Goal: Task Accomplishment & Management: Complete application form

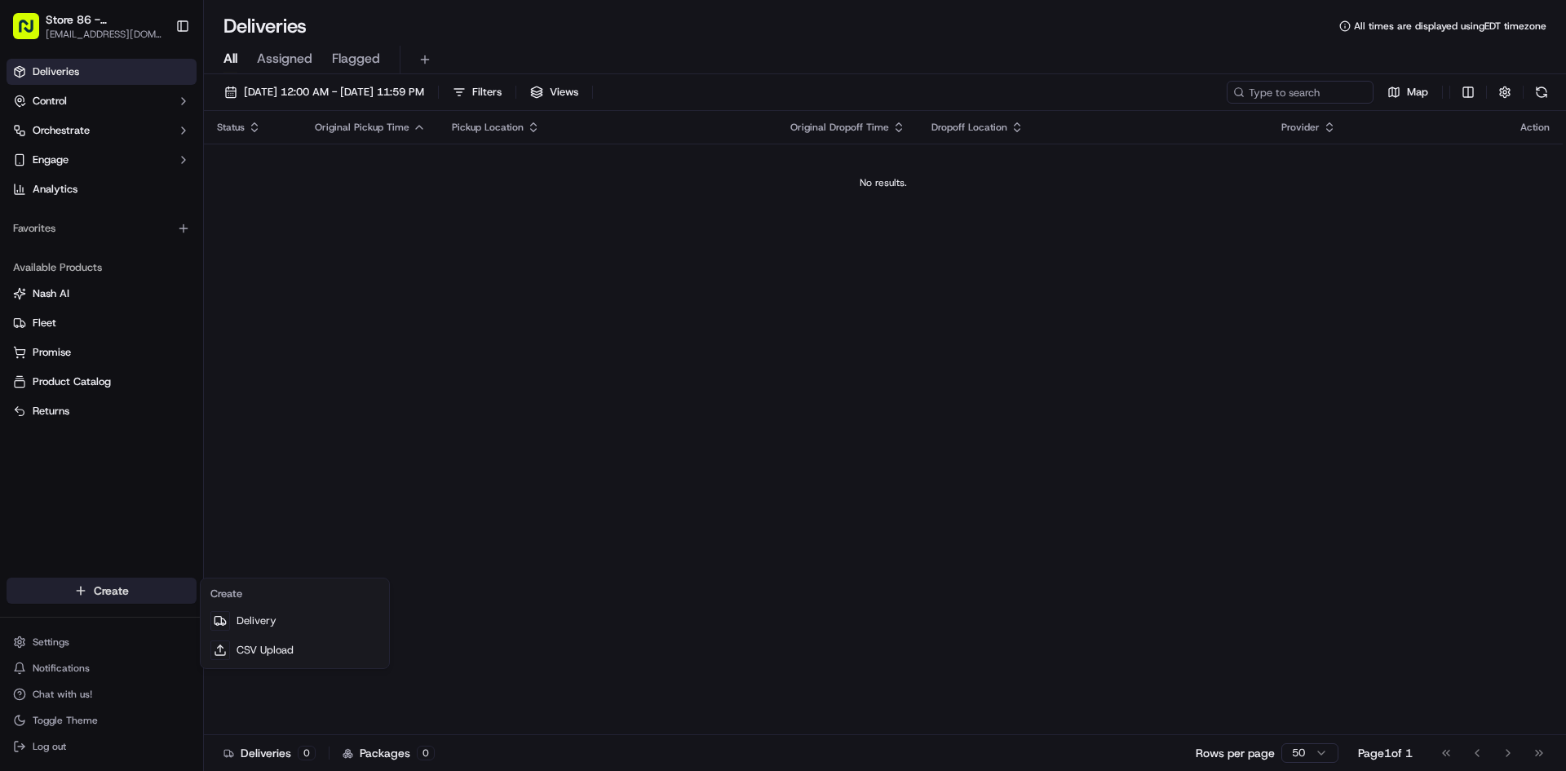
click at [124, 586] on html "Store 86 - [GEOGRAPHIC_DATA] ([GEOGRAPHIC_DATA]) (Just Salad) [EMAIL_ADDRESS][D…" at bounding box center [783, 385] width 1566 height 771
click at [228, 622] on div at bounding box center [220, 621] width 20 height 20
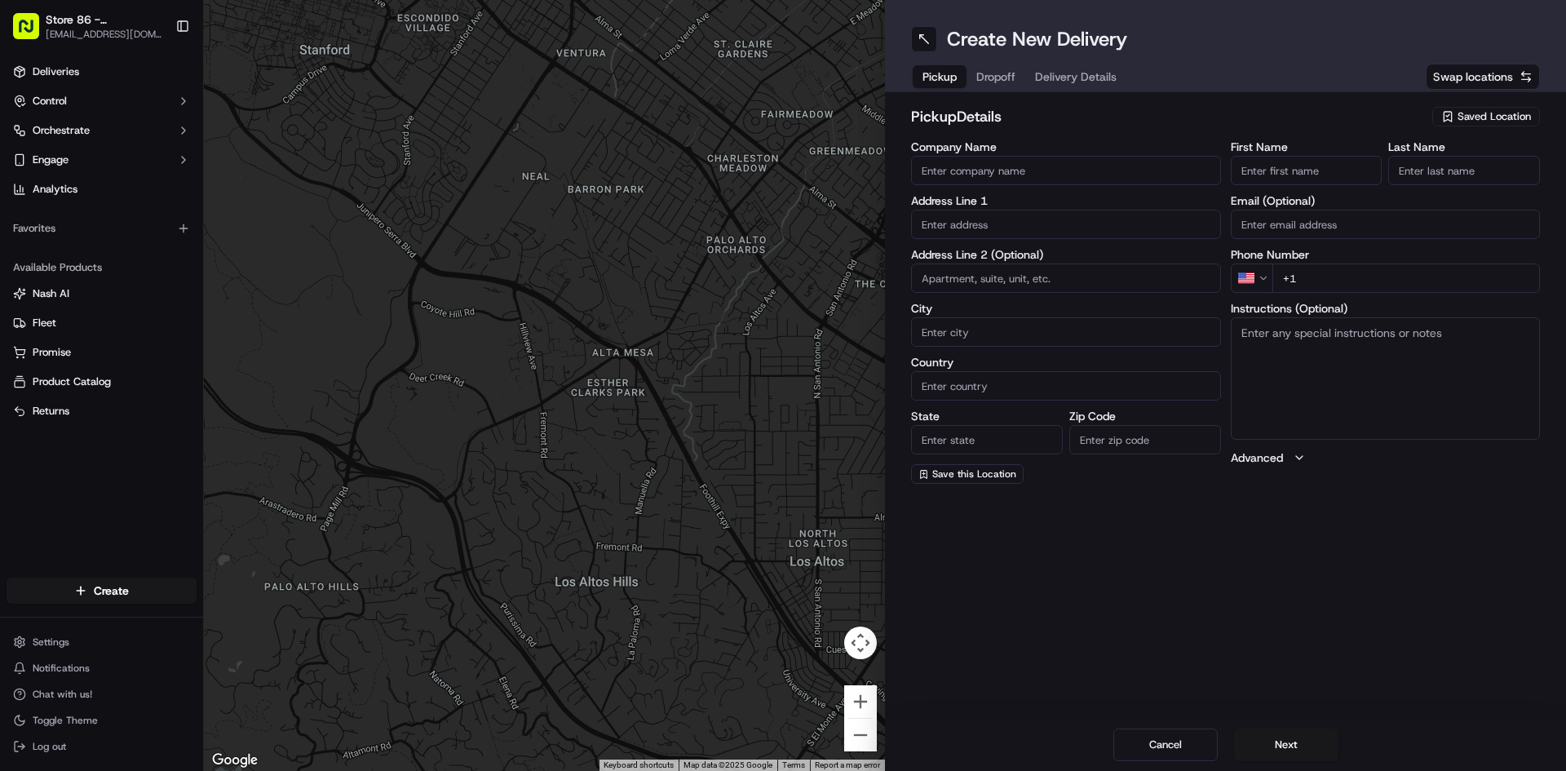
click at [921, 176] on input "Company Name" at bounding box center [1066, 170] width 310 height 29
type input "just salad seaport"
type input "[STREET_ADDRESS]"
type input "[GEOGRAPHIC_DATA]"
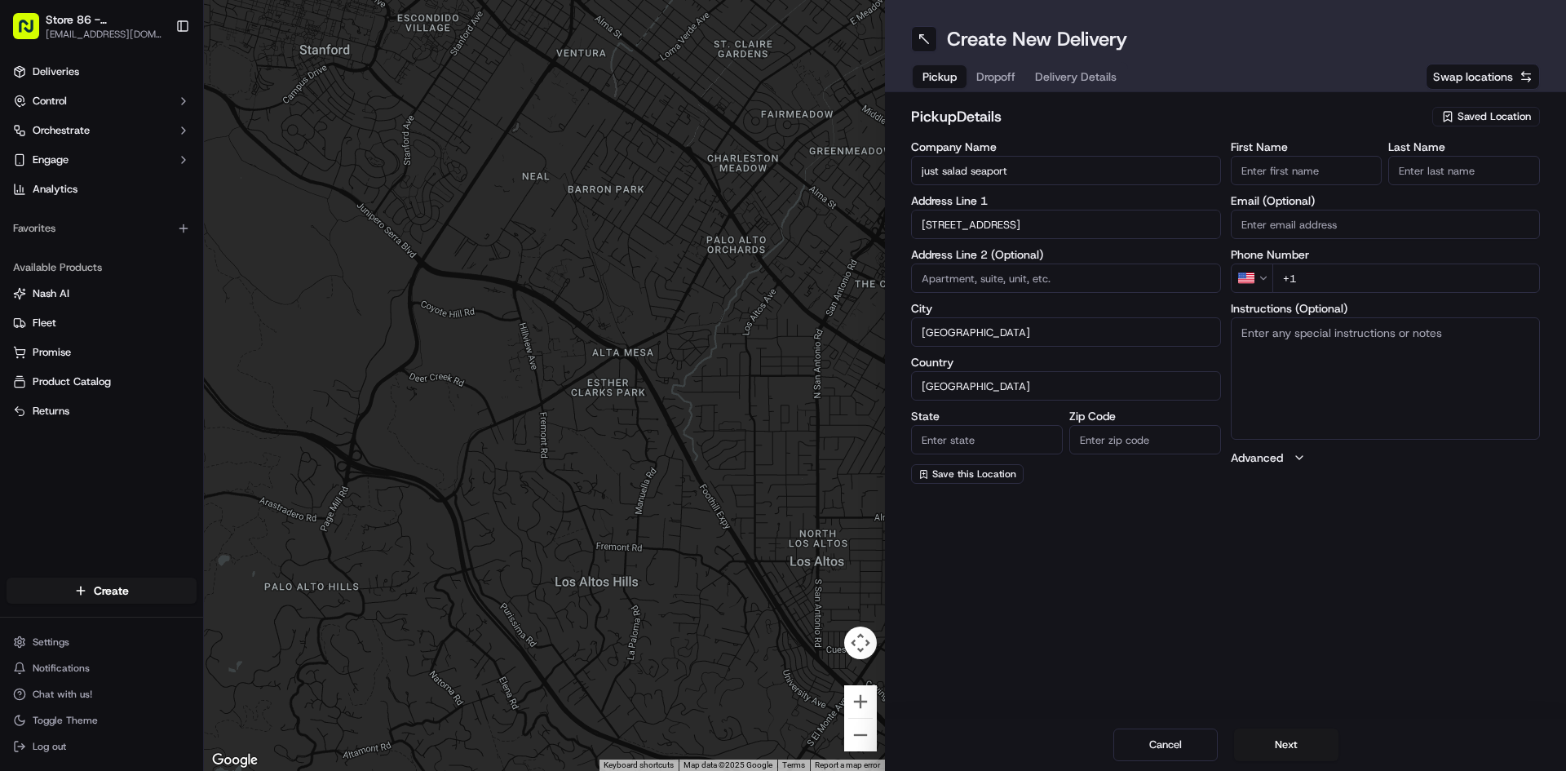
type input "MA"
type input "02210"
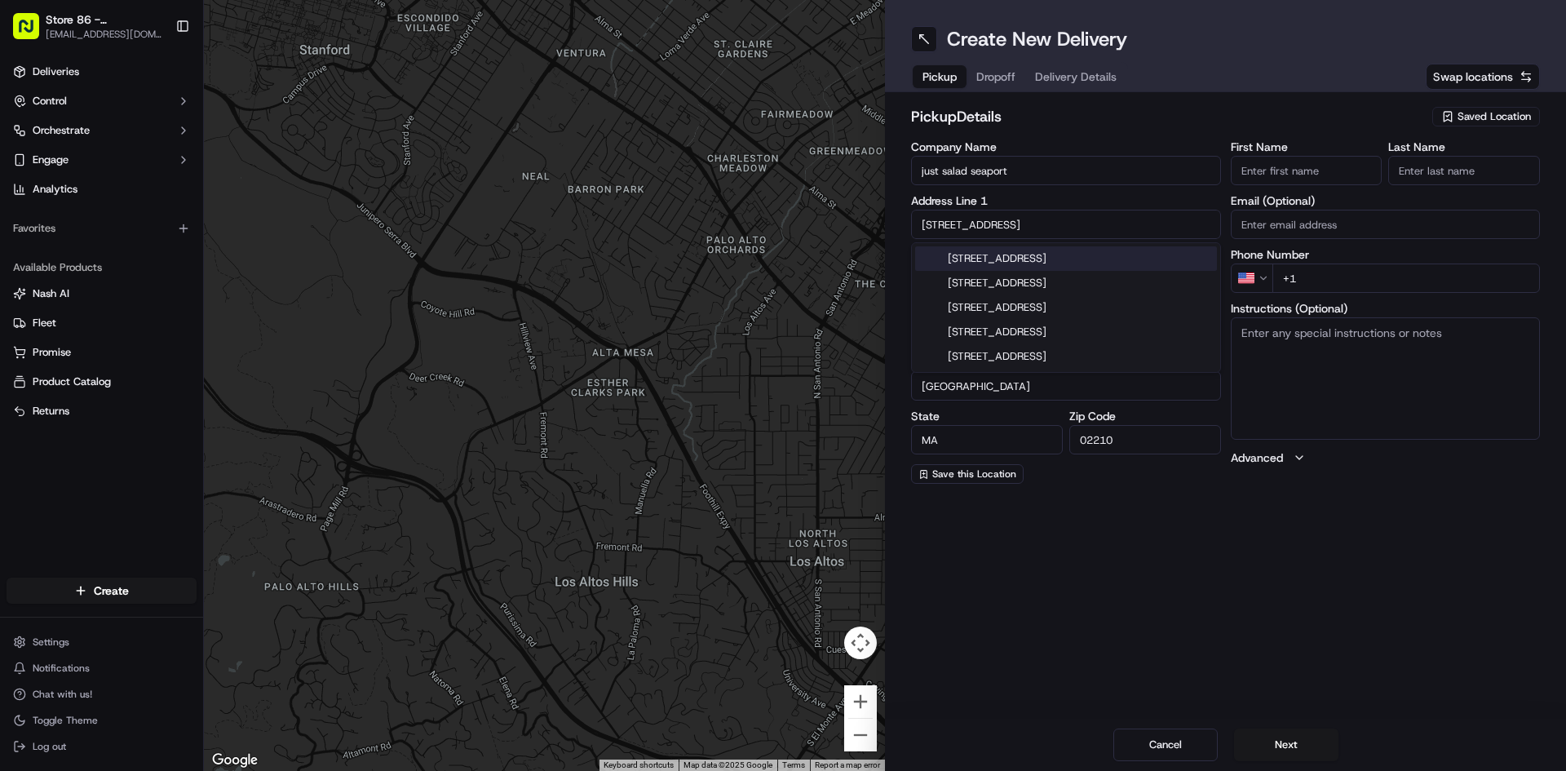
click at [1291, 175] on input "First Name" at bounding box center [1307, 170] width 152 height 29
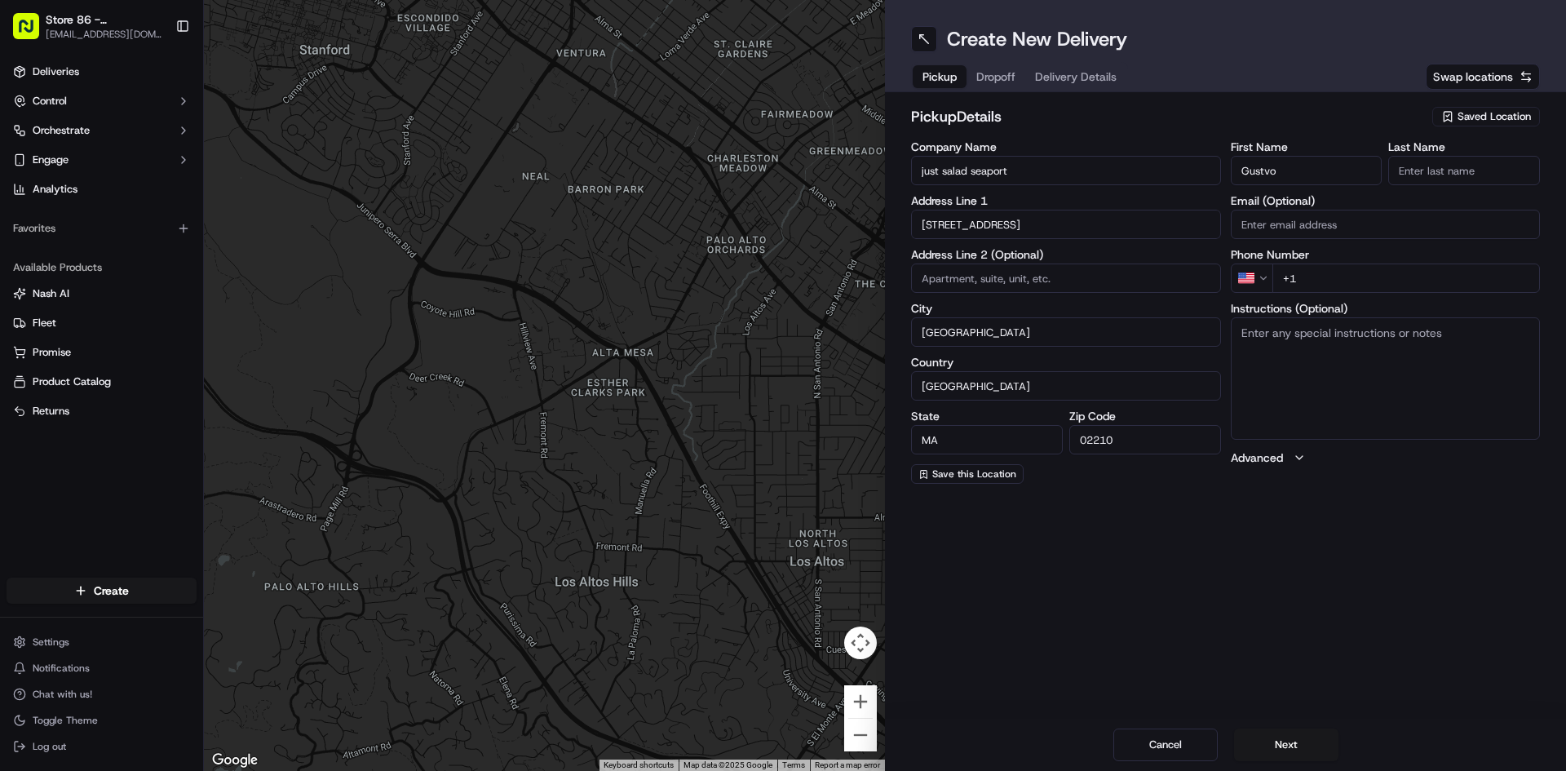
type input "Gustvo"
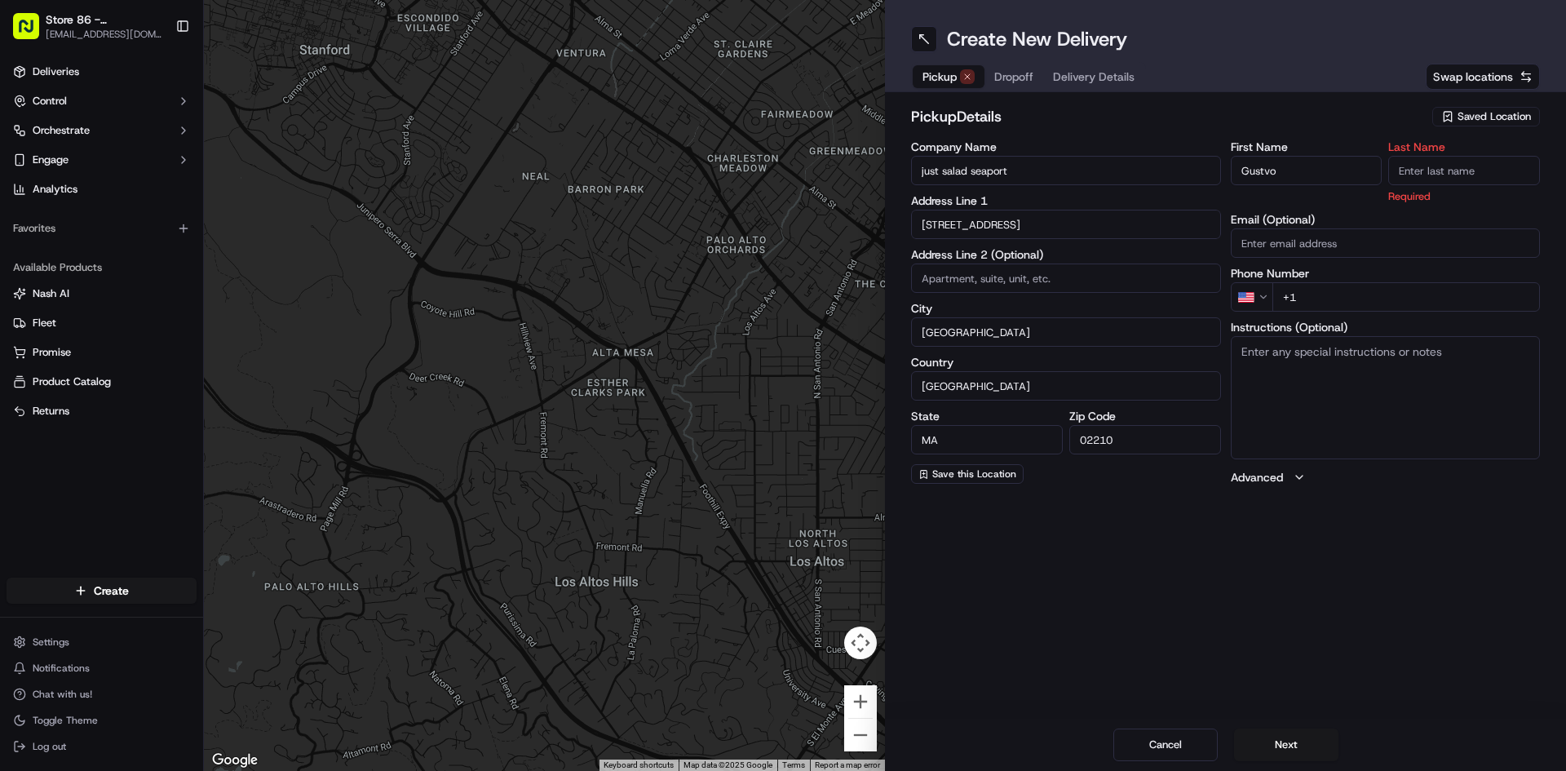
click at [1438, 157] on input "Last Name" at bounding box center [1464, 170] width 152 height 29
type input "Monja"
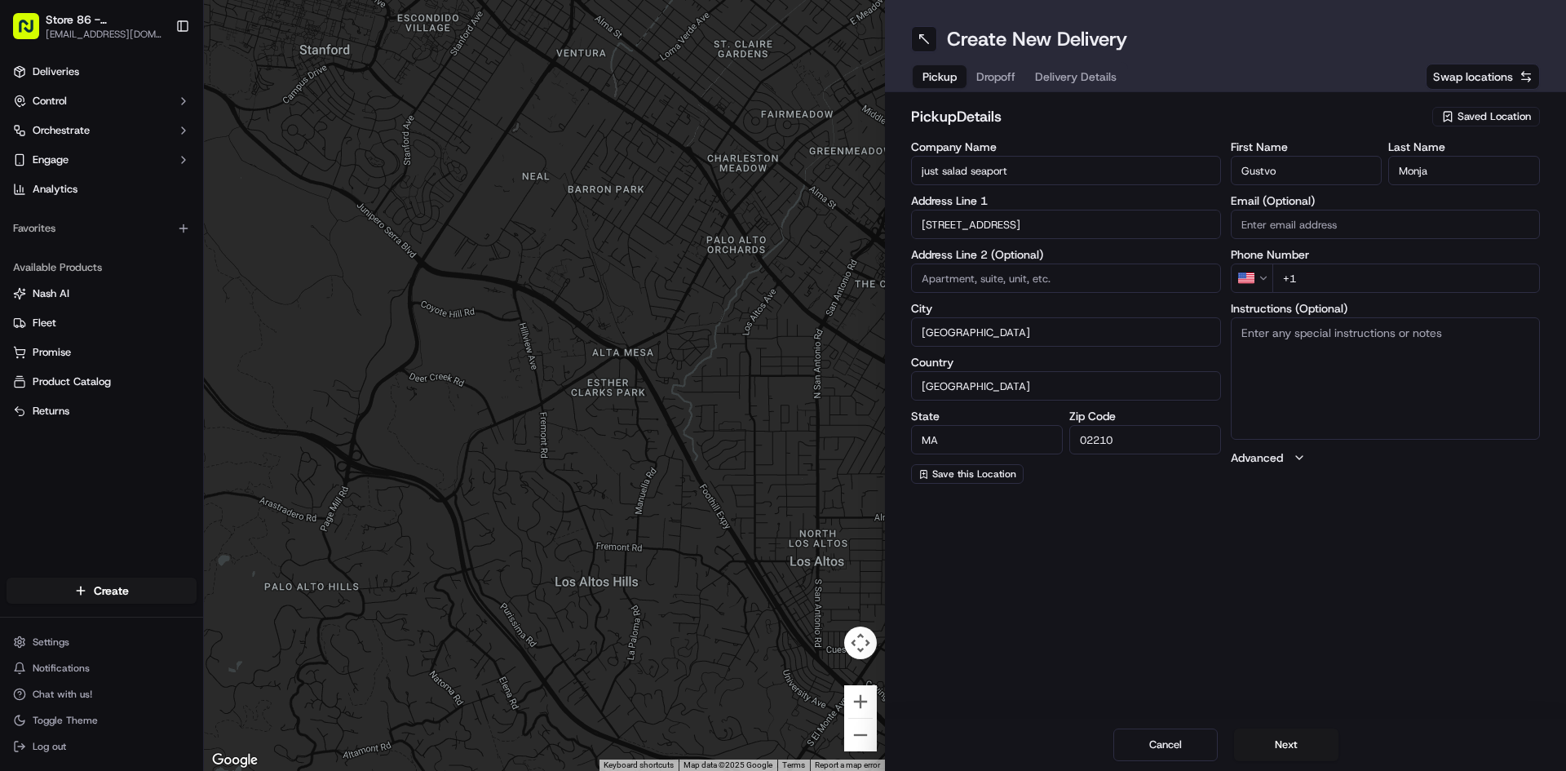
click at [1355, 296] on div "First Name [PERSON_NAME] Last Name Monja Email (Optional) Phone Number US +1 In…" at bounding box center [1386, 312] width 310 height 343
type input "[PHONE_NUMBER]"
click at [1275, 732] on button "Next" at bounding box center [1286, 744] width 104 height 33
click at [1008, 169] on input "Company Name" at bounding box center [1066, 170] width 310 height 29
type input "Just Salad Burlington #86"
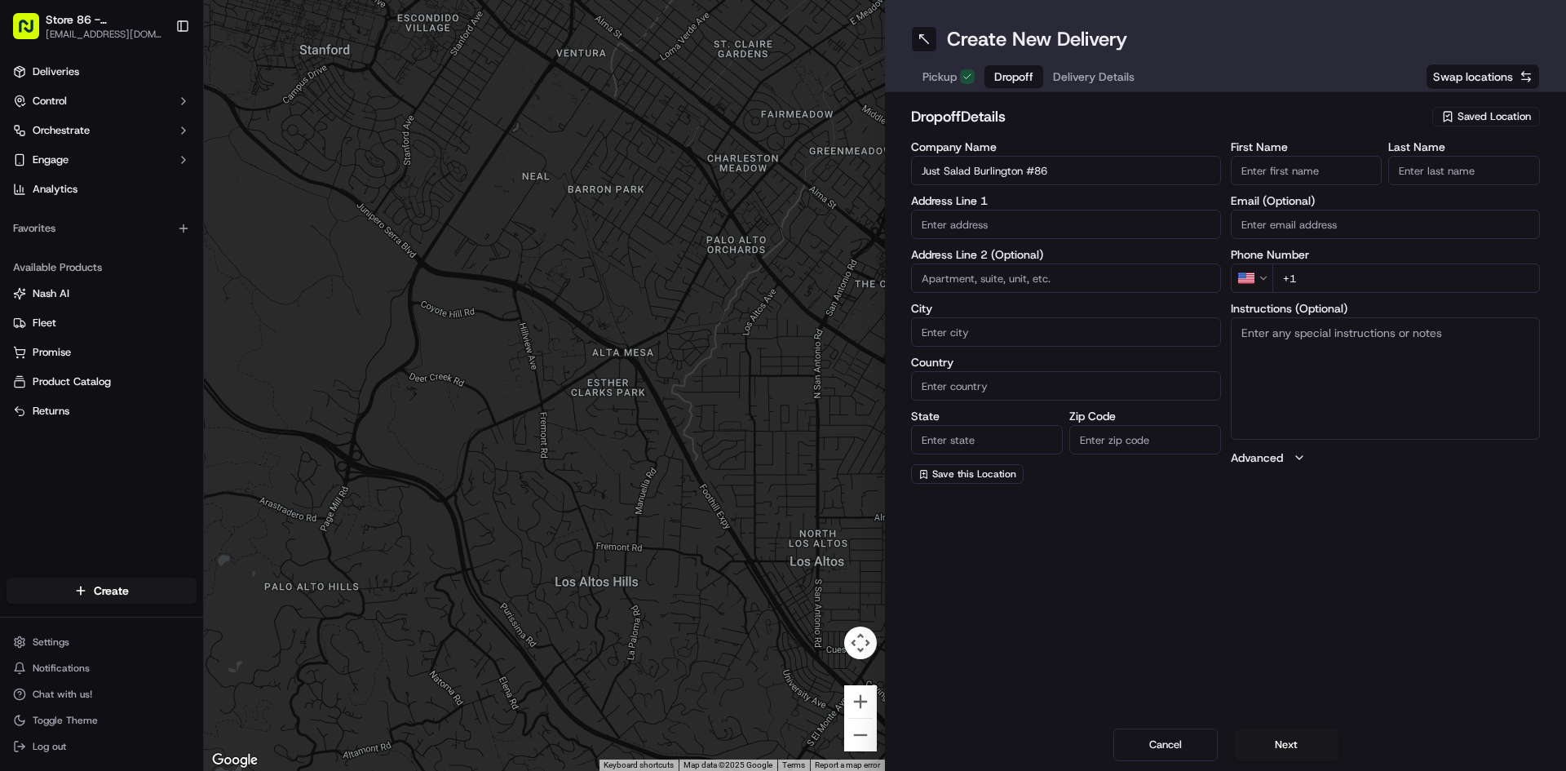
type input "[STREET_ADDRESS]"
type input "[GEOGRAPHIC_DATA]"
type input "MA"
type input "01803"
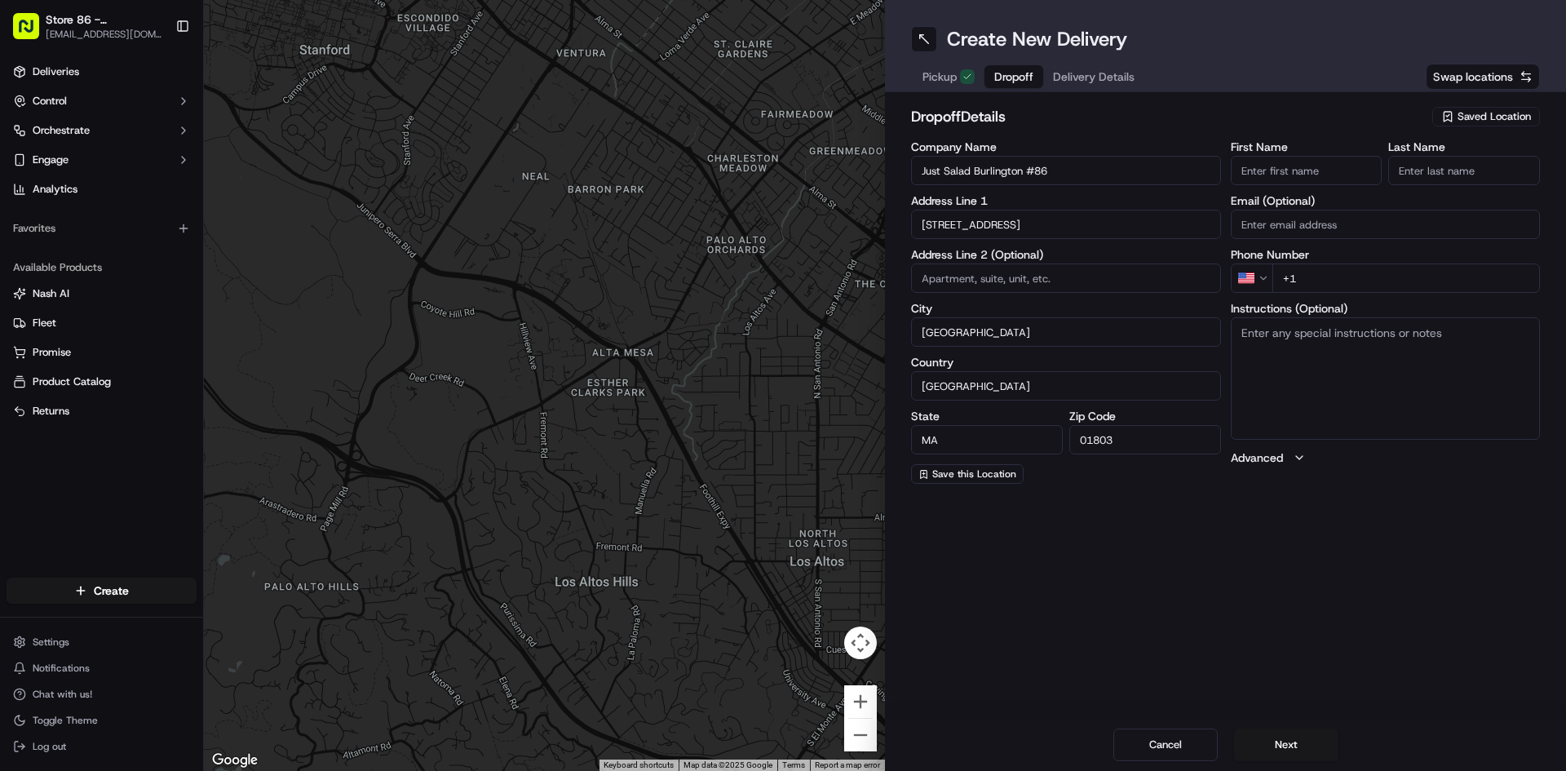
type input "[PERSON_NAME]"
click at [931, 225] on input "[STREET_ADDRESS]" at bounding box center [1066, 224] width 310 height 29
click at [932, 223] on input "[STREET_ADDRESS]" at bounding box center [1066, 224] width 310 height 29
type input "[STREET_ADDRESS]"
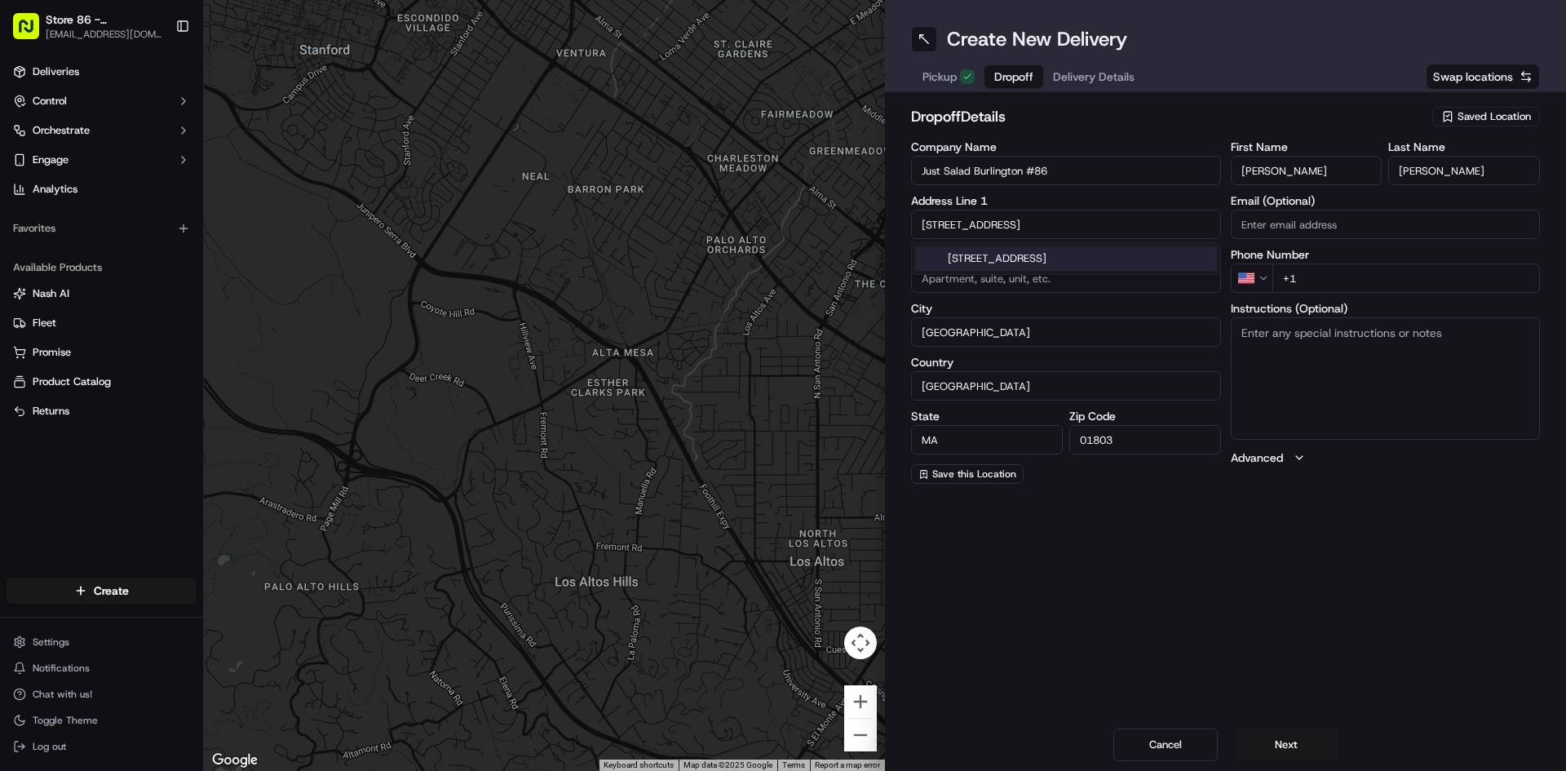
click at [1337, 172] on input "[PERSON_NAME]" at bounding box center [1307, 170] width 152 height 29
drag, startPoint x: 1263, startPoint y: 165, endPoint x: 1235, endPoint y: 170, distance: 29.0
click at [1235, 170] on input "[PERSON_NAME]" at bounding box center [1307, 170] width 152 height 29
type input "y"
click at [1261, 161] on input "y" at bounding box center [1307, 170] width 152 height 29
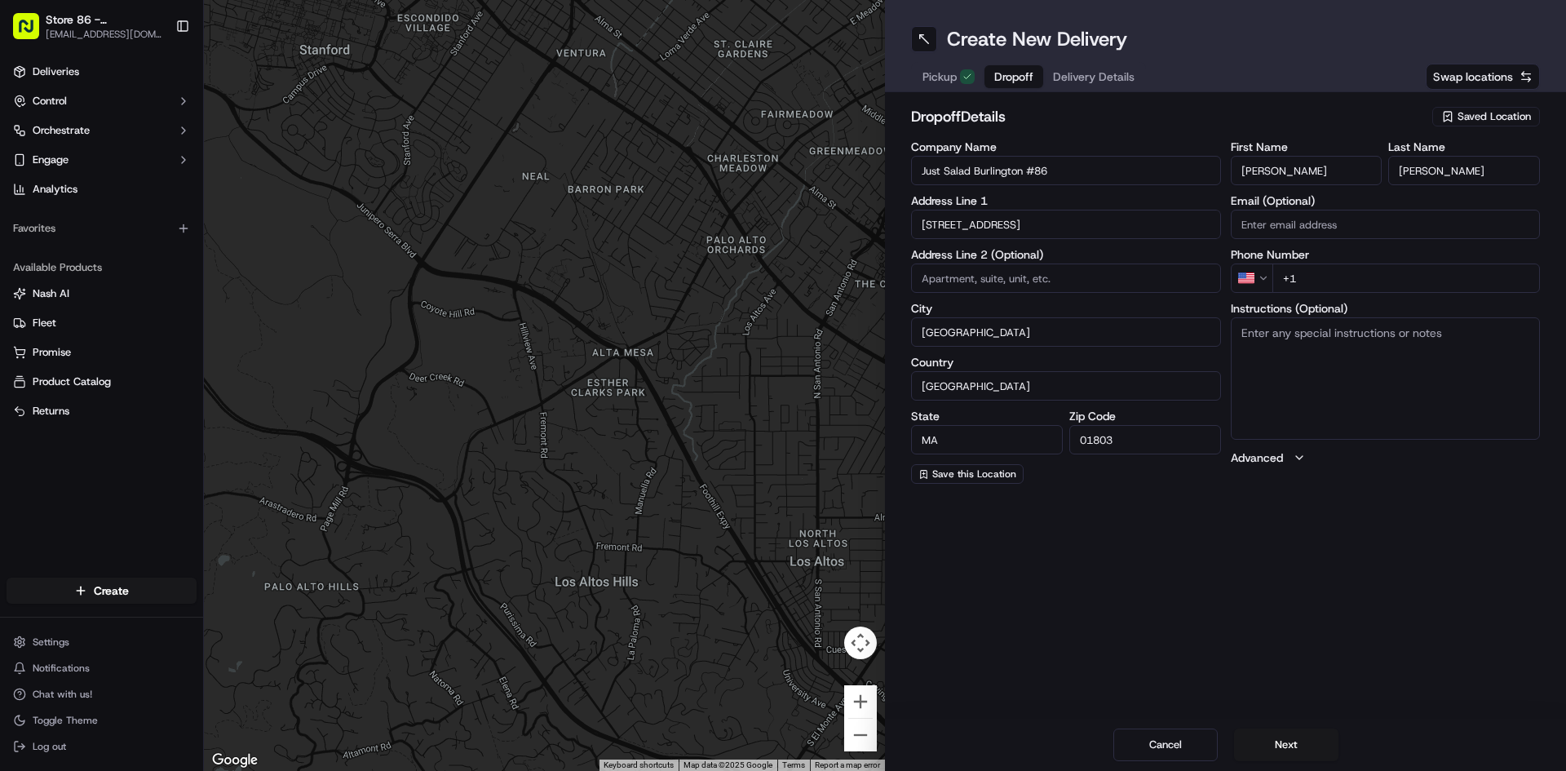
type input "[PERSON_NAME]"
drag, startPoint x: 1448, startPoint y: 178, endPoint x: 1395, endPoint y: 175, distance: 53.1
click at [1395, 175] on input "[PERSON_NAME]" at bounding box center [1464, 170] width 152 height 29
type input "Monja"
click at [1305, 292] on input "+1" at bounding box center [1406, 277] width 268 height 29
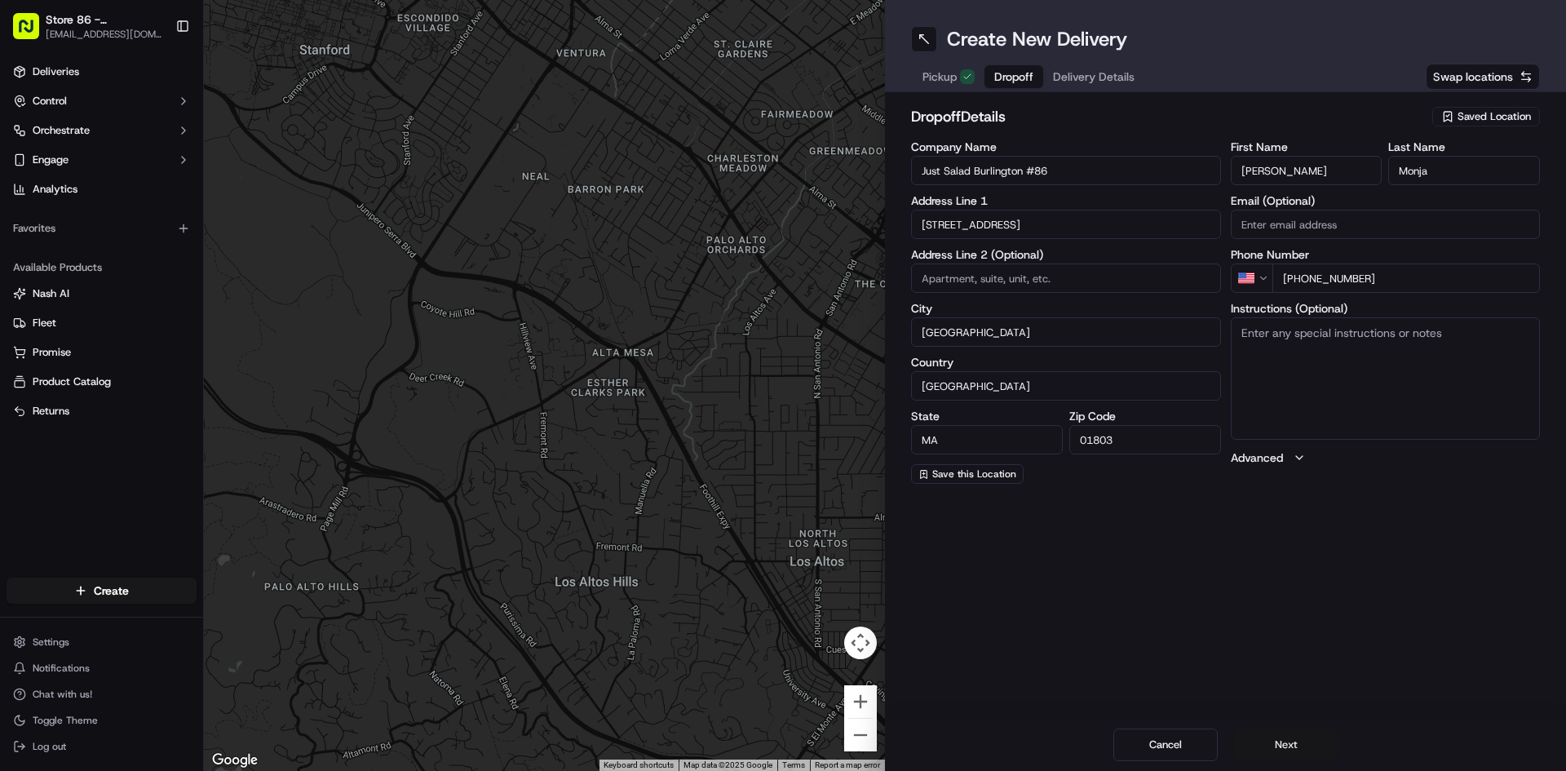
type input "[PHONE_NUMBER]"
click at [1277, 743] on button "Next" at bounding box center [1286, 744] width 104 height 33
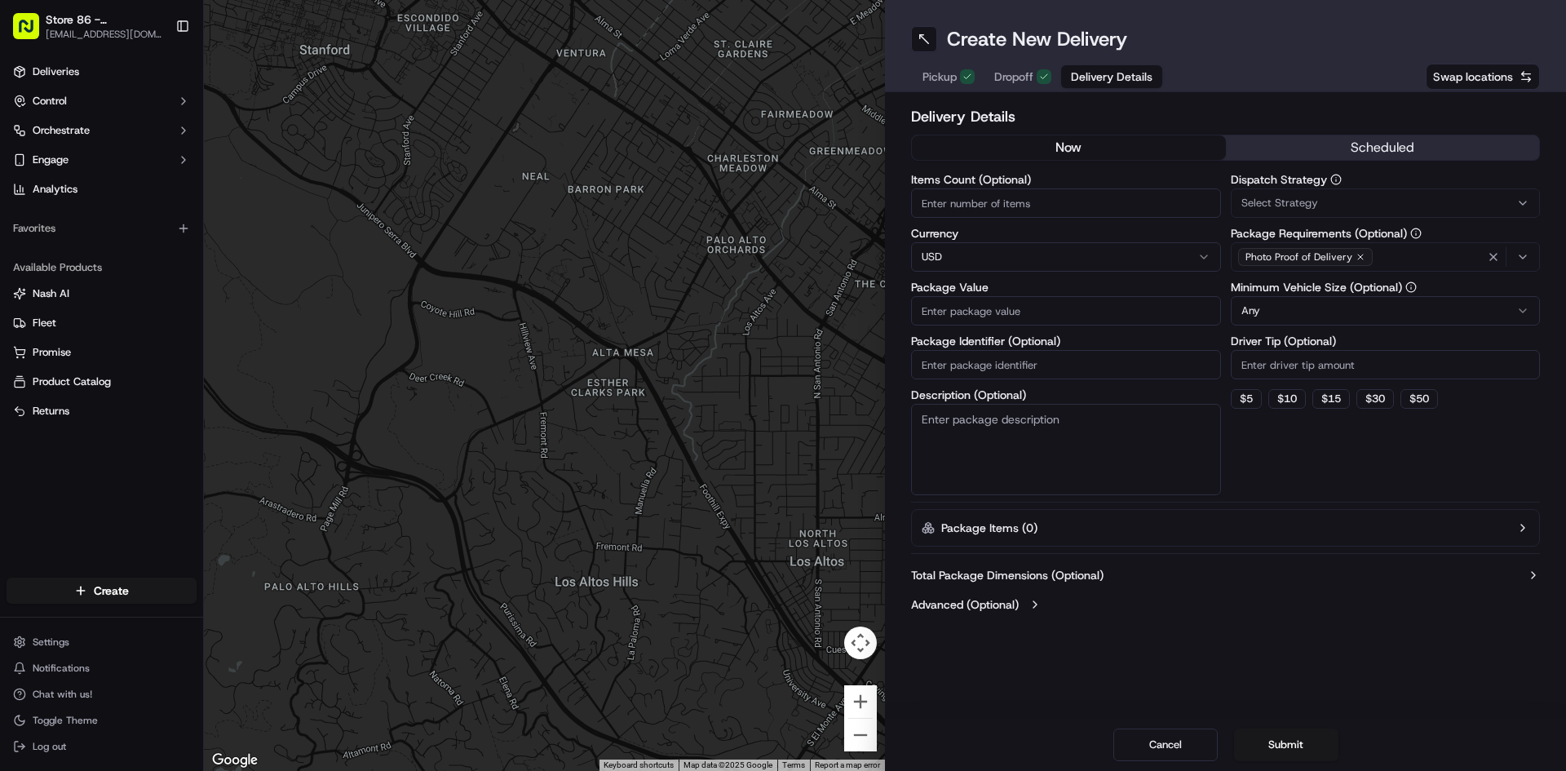
click at [1145, 209] on input "Items Count (Optional)" at bounding box center [1066, 202] width 310 height 29
type input "10"
click at [1086, 368] on input "Package Identifier (Optional)" at bounding box center [1066, 364] width 310 height 29
click at [1080, 312] on input "Package Value" at bounding box center [1066, 310] width 310 height 29
type input "12"
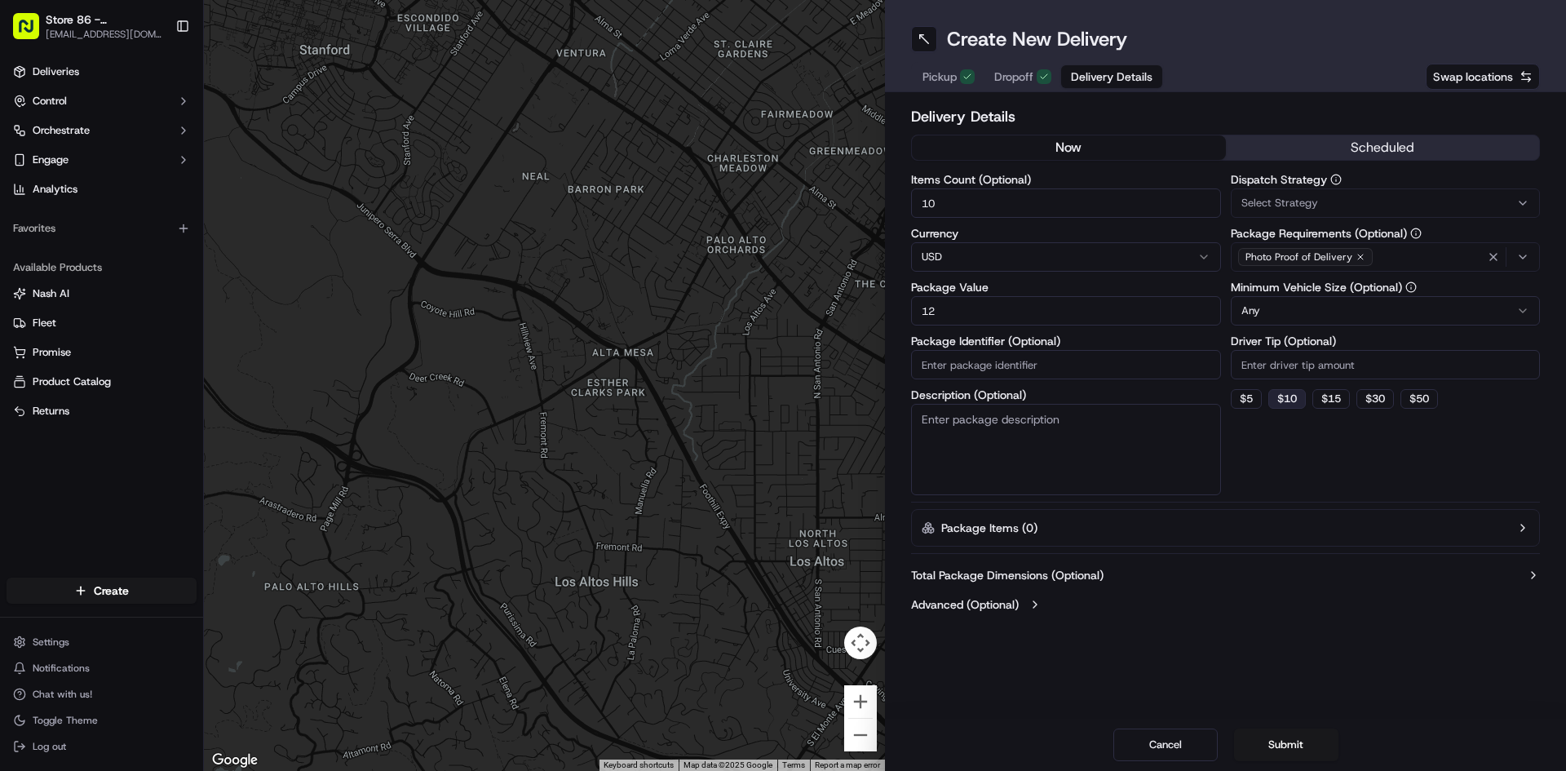
click at [1280, 392] on button "$ 10" at bounding box center [1287, 399] width 38 height 20
type input "10"
click at [1304, 742] on button "Submit" at bounding box center [1286, 744] width 104 height 33
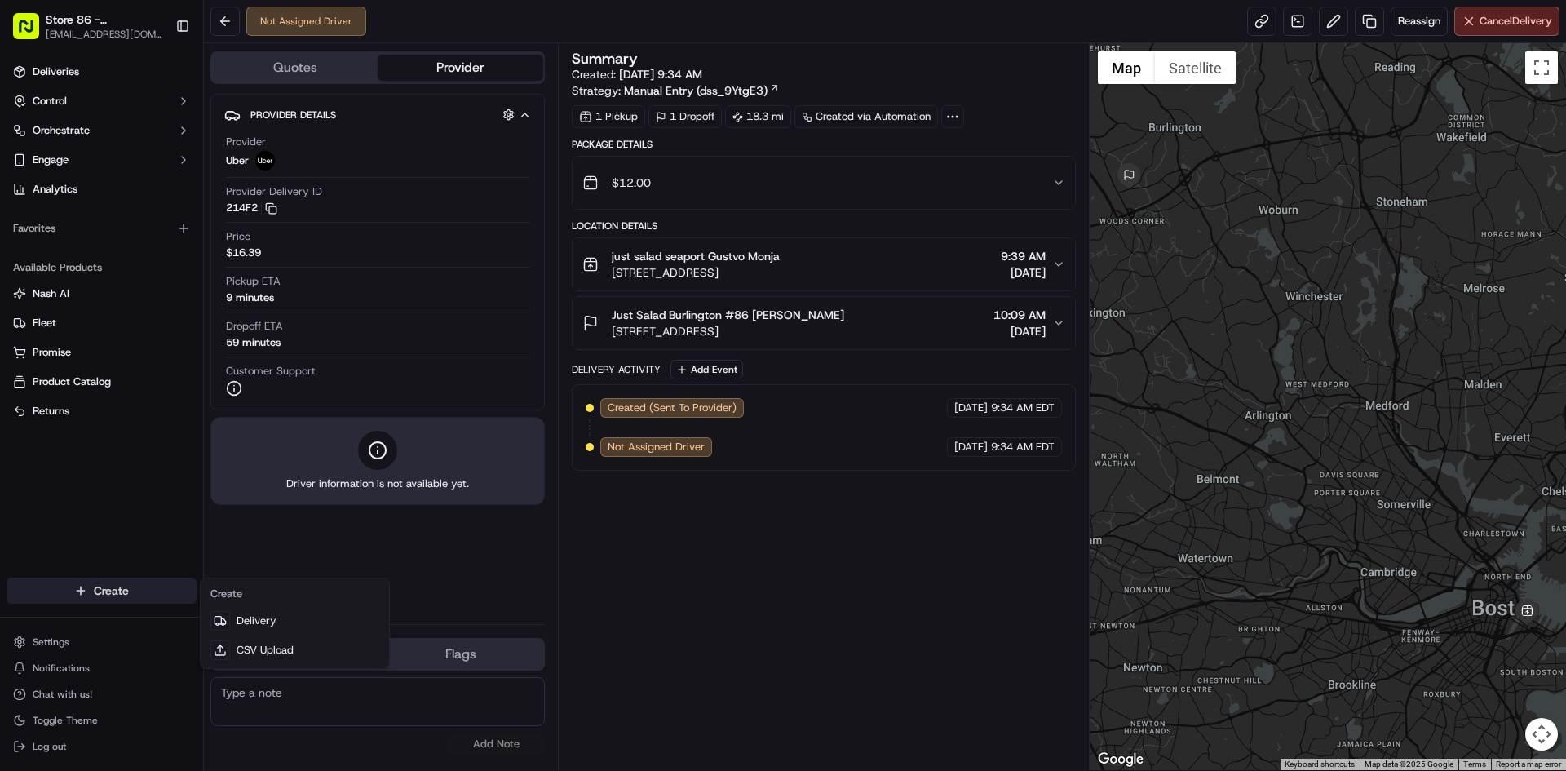
click at [105, 584] on html "Store 86 - [GEOGRAPHIC_DATA] ([GEOGRAPHIC_DATA]) (Just Salad) [EMAIL_ADDRESS][D…" at bounding box center [783, 385] width 1566 height 771
click at [341, 617] on link "Delivery" at bounding box center [295, 620] width 182 height 29
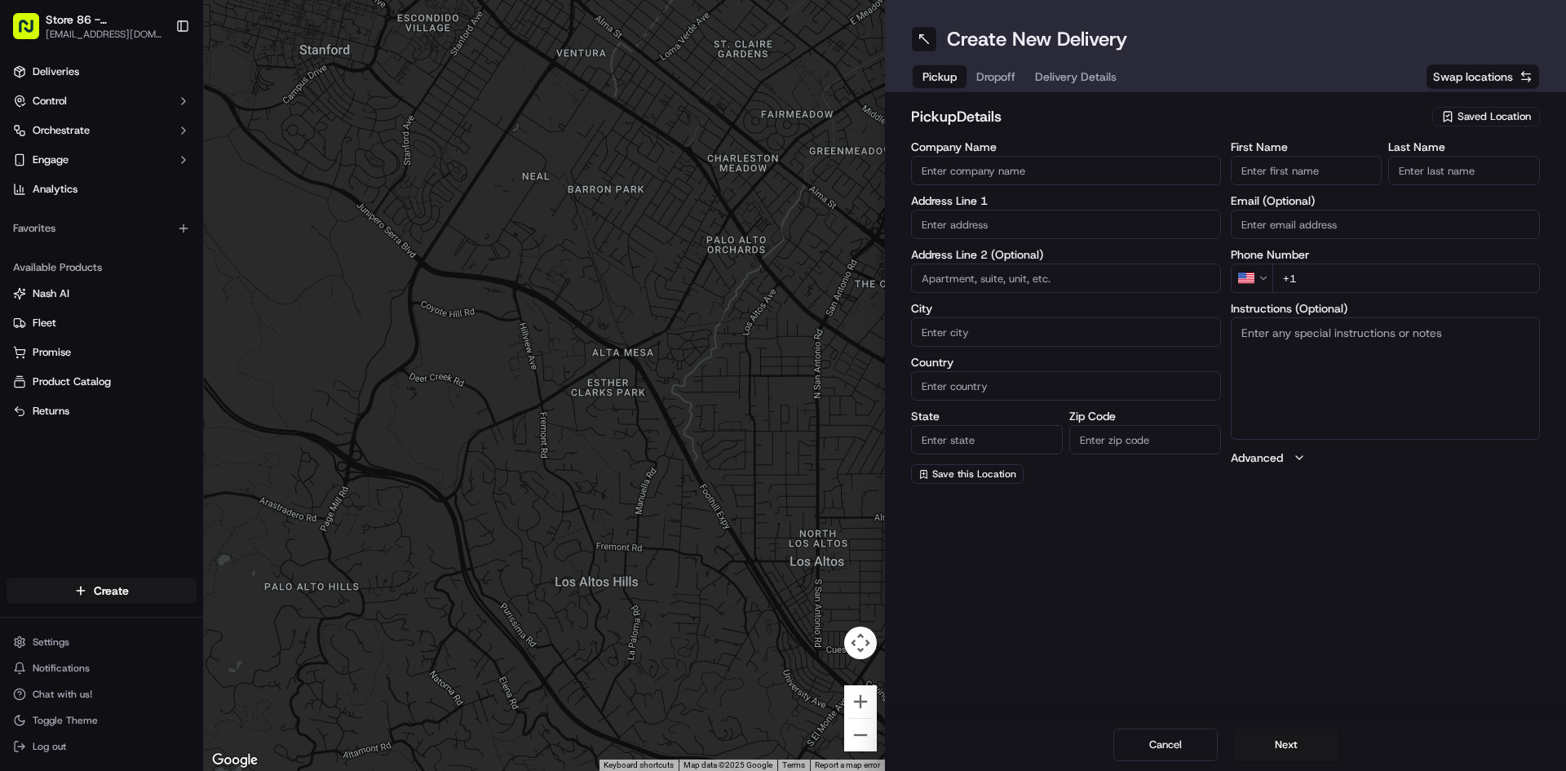
click at [971, 172] on input "Company Name" at bounding box center [1066, 170] width 310 height 29
type input "Just Salad Burlington #86"
type input "[STREET_ADDRESS]"
type input "[GEOGRAPHIC_DATA]"
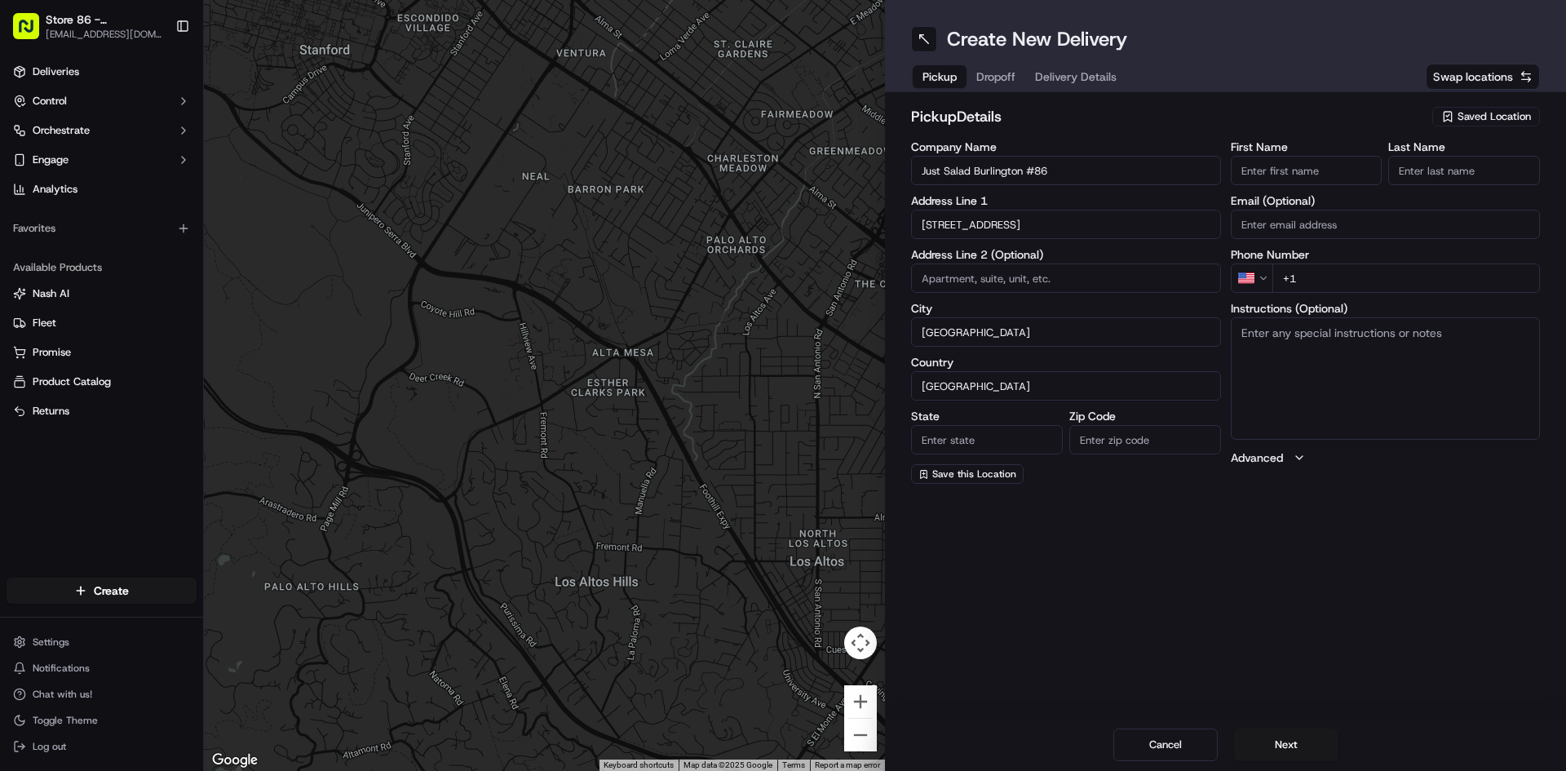
type input "MA"
type input "01803"
type input "[PERSON_NAME]"
click at [936, 225] on input "[STREET_ADDRESS]" at bounding box center [1066, 224] width 310 height 29
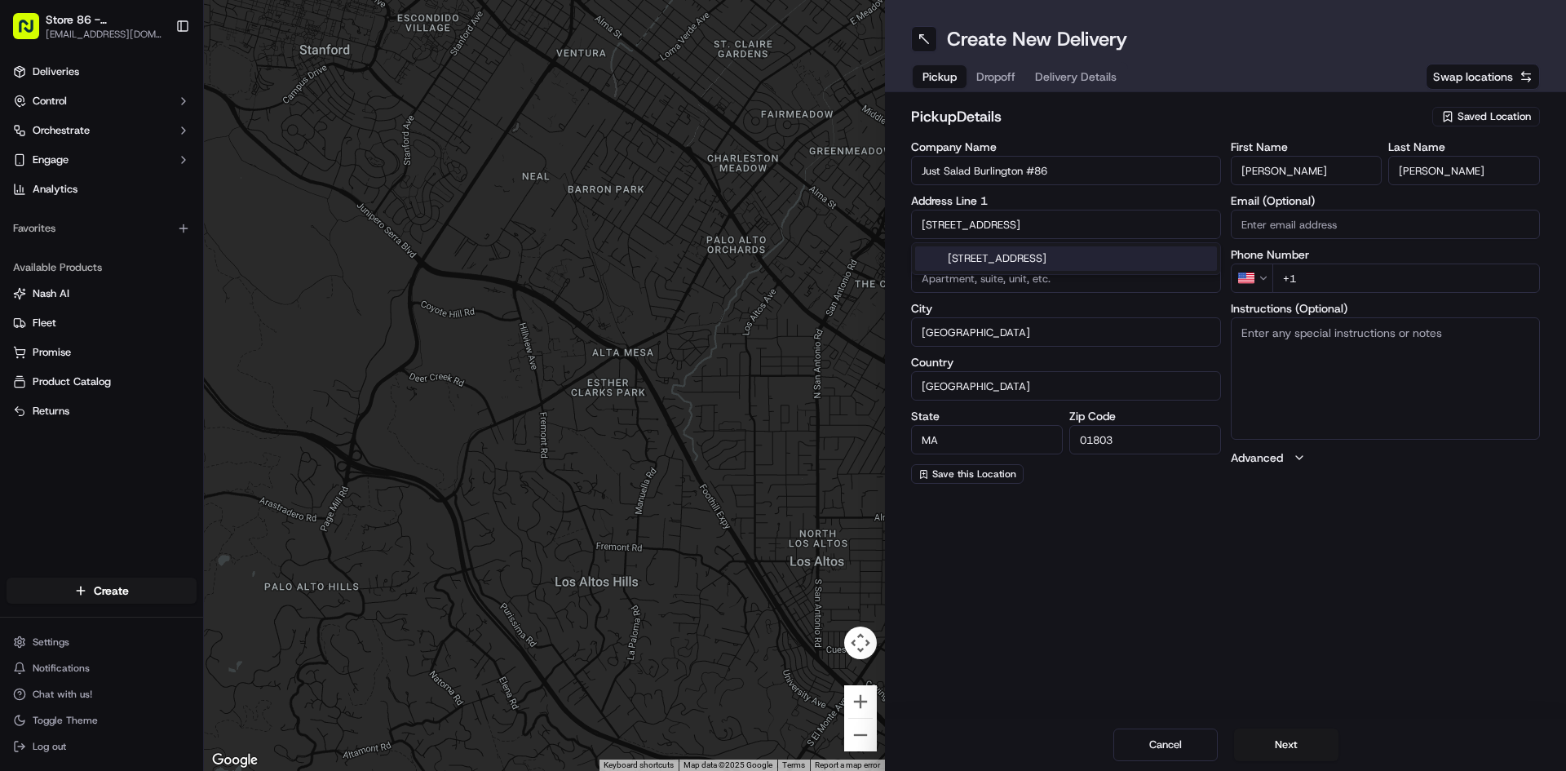
type input "[STREET_ADDRESS]"
click at [1384, 278] on input "+1" at bounding box center [1406, 277] width 268 height 29
type input "[PHONE_NUMBER]"
drag, startPoint x: 1332, startPoint y: 176, endPoint x: 1215, endPoint y: 173, distance: 116.7
click at [1215, 173] on div "Company Name Just Salad Burlington #86 Address Line [GEOGRAPHIC_DATA][STREET_AD…" at bounding box center [1225, 312] width 629 height 343
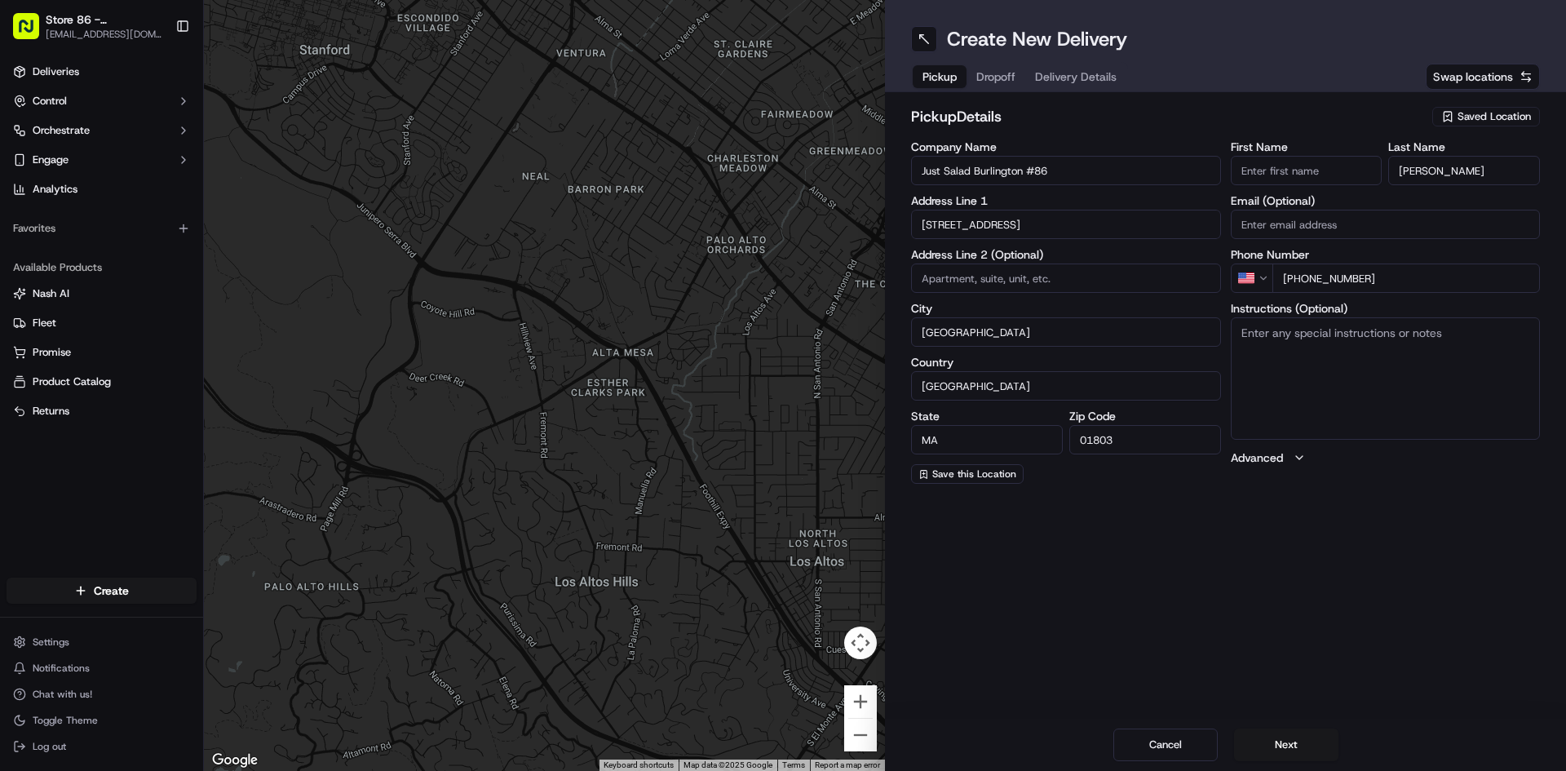
type input "M"
type input "[PERSON_NAME]"
drag, startPoint x: 1471, startPoint y: 168, endPoint x: 1356, endPoint y: 175, distance: 115.2
click at [1356, 175] on div "First Name [PERSON_NAME] Last Name [PERSON_NAME]" at bounding box center [1386, 163] width 310 height 44
type input "Monja"
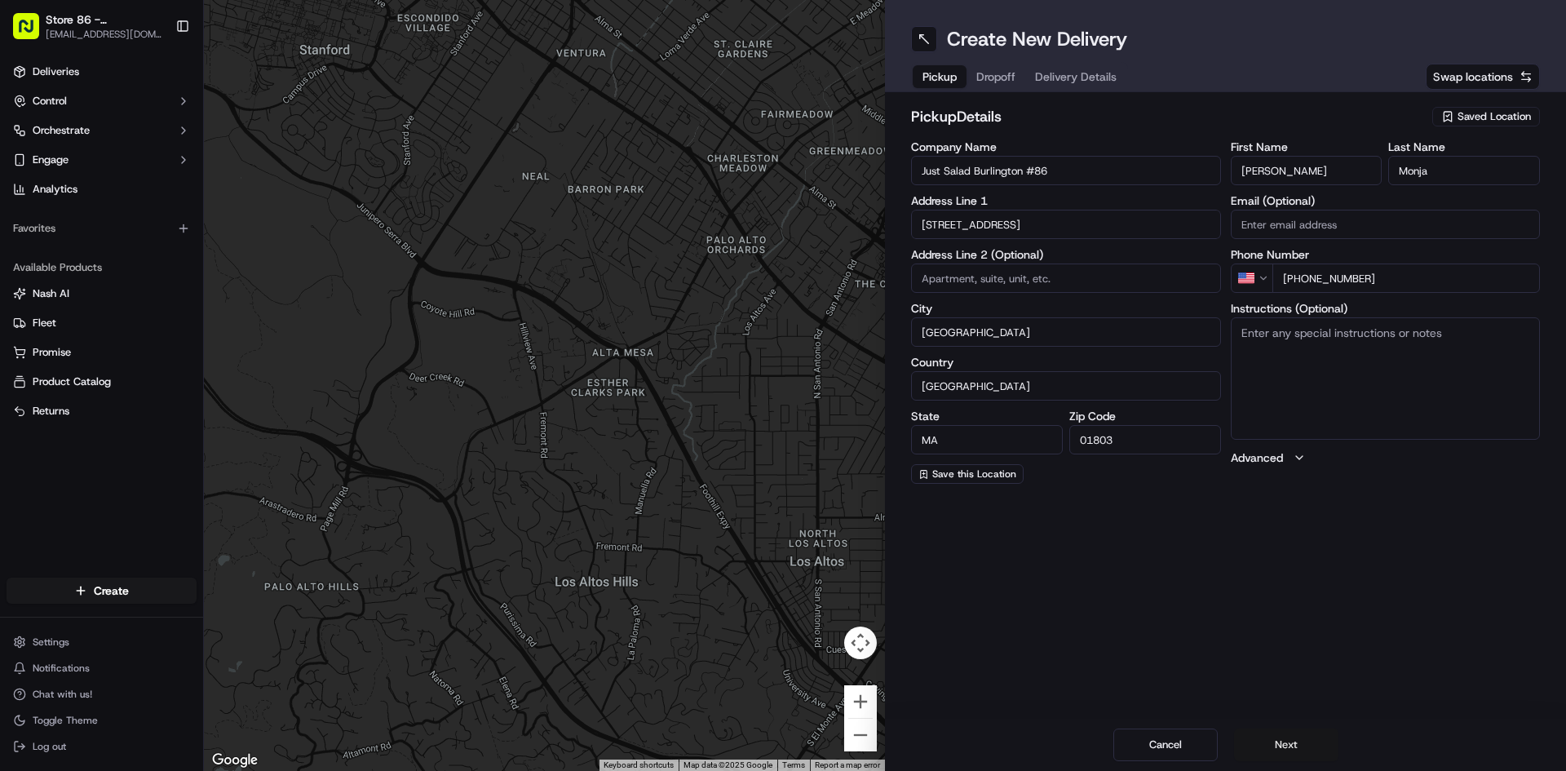
click at [1280, 740] on button "Next" at bounding box center [1286, 744] width 104 height 33
click at [1097, 161] on input "Company Name" at bounding box center [1066, 170] width 310 height 29
type input "Just Salad [GEOGRAPHIC_DATA]"
type input "[STREET_ADDRESS]"
type input "[GEOGRAPHIC_DATA]"
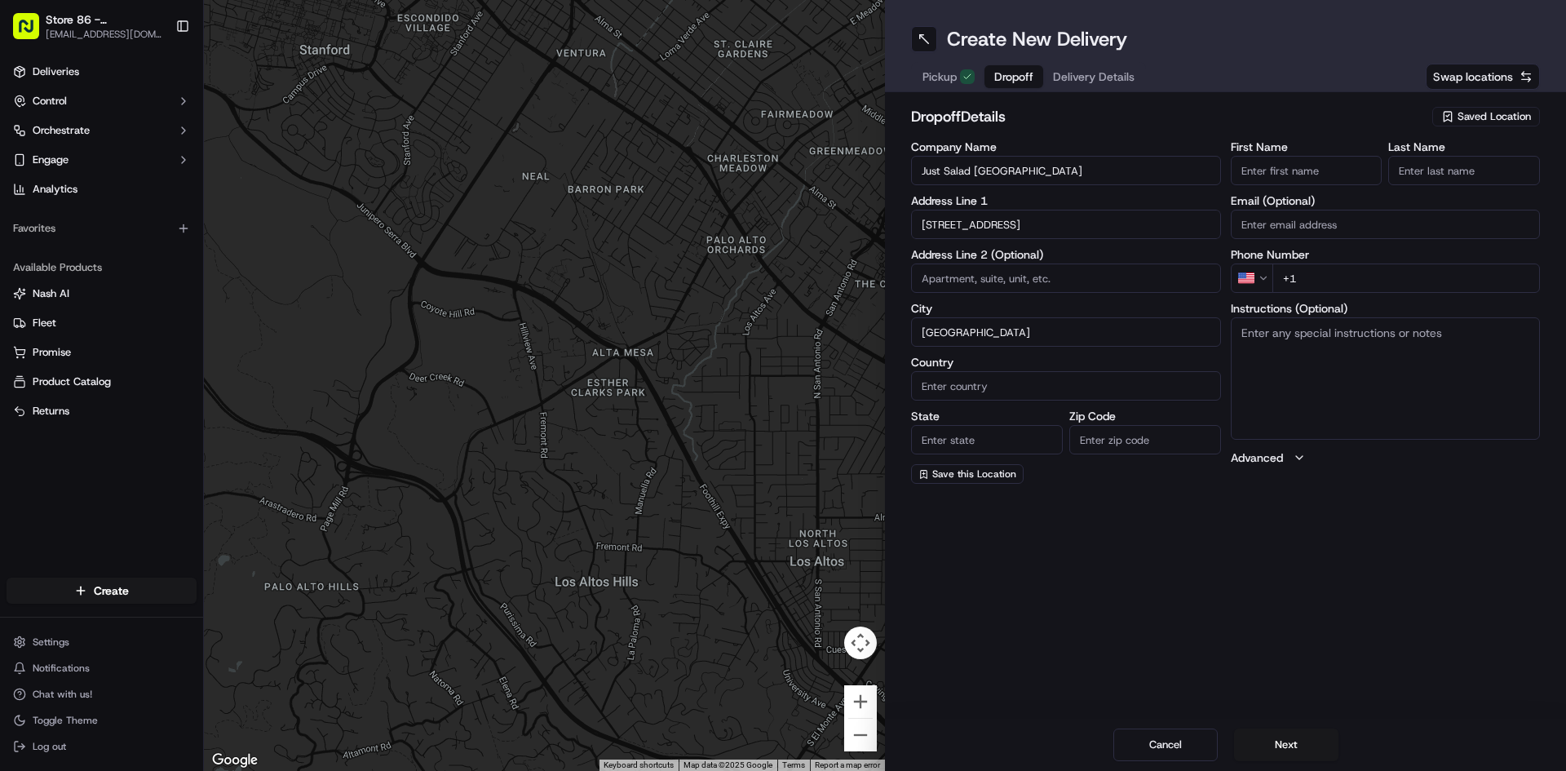
type input "[GEOGRAPHIC_DATA]"
type input "MA"
type input "02110"
type input "Abby"
type input "[PERSON_NAME]"
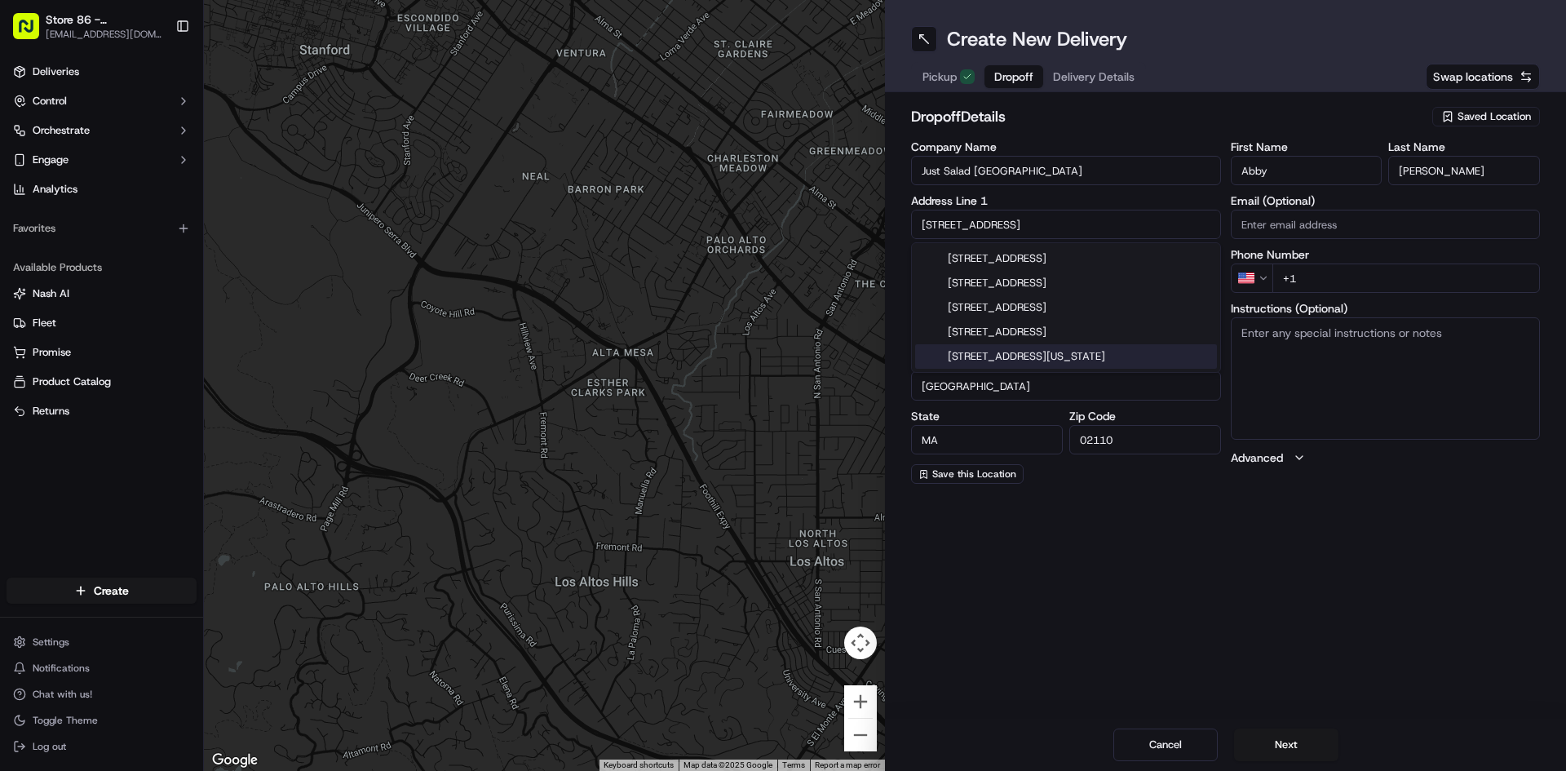
click at [1368, 282] on input "+1" at bounding box center [1406, 277] width 268 height 29
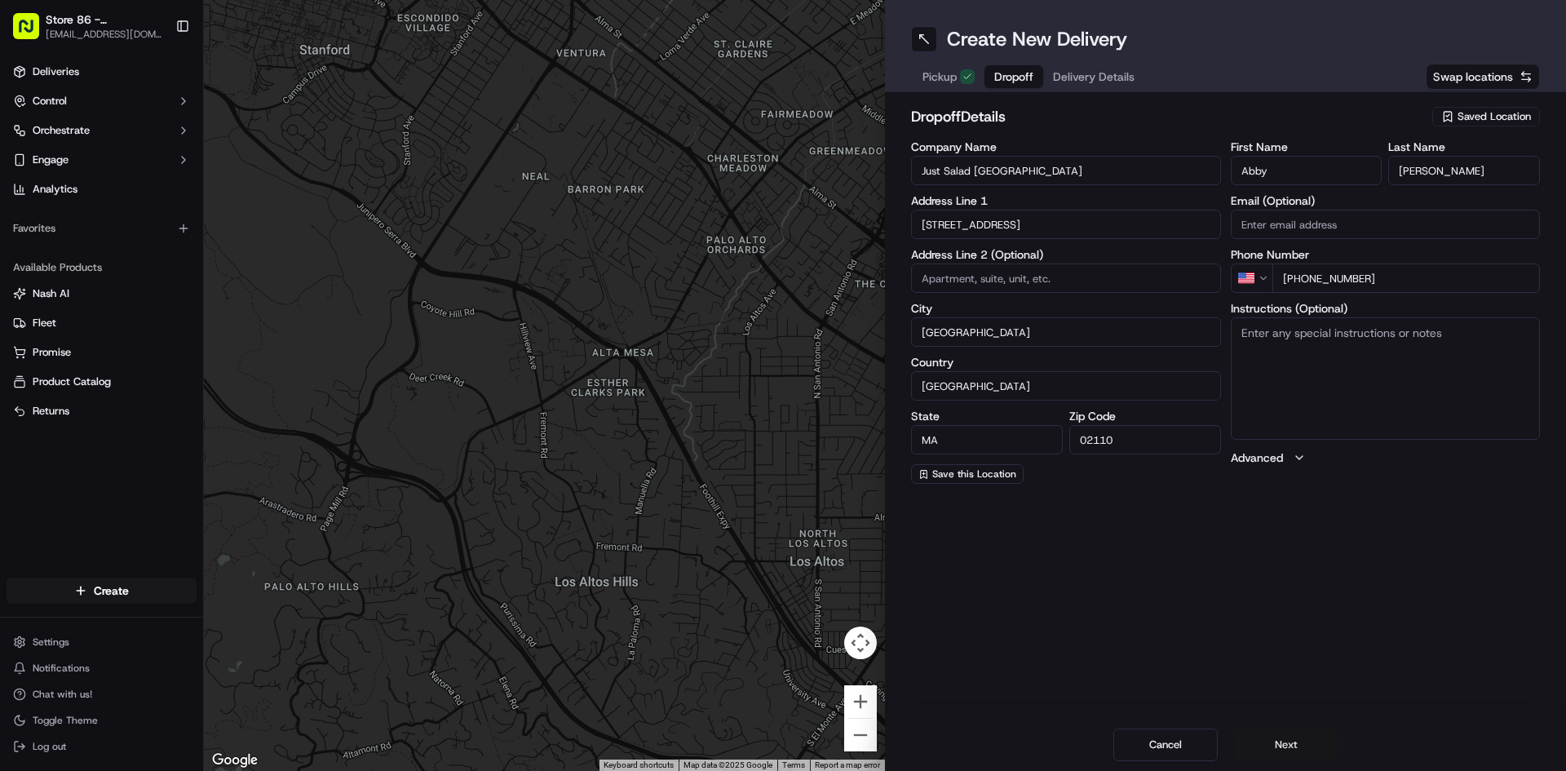
type input "[PHONE_NUMBER]"
click at [1307, 738] on button "Next" at bounding box center [1286, 744] width 104 height 33
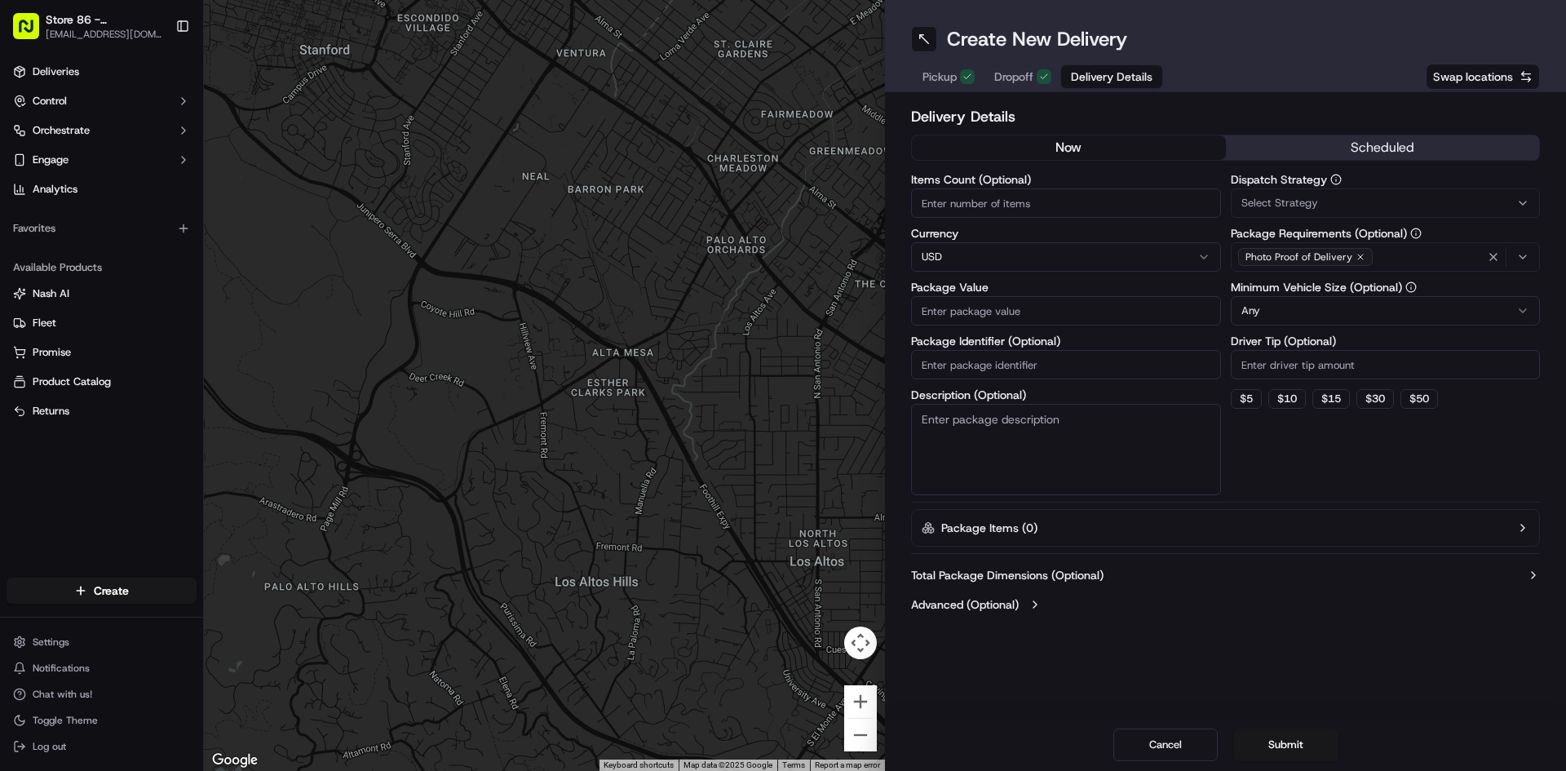
click at [1048, 209] on input "Items Count (Optional)" at bounding box center [1066, 202] width 310 height 29
type input "12"
click at [968, 316] on input "Package Value" at bounding box center [1066, 310] width 310 height 29
type input "12"
click at [1249, 398] on button "$ 5" at bounding box center [1246, 399] width 31 height 20
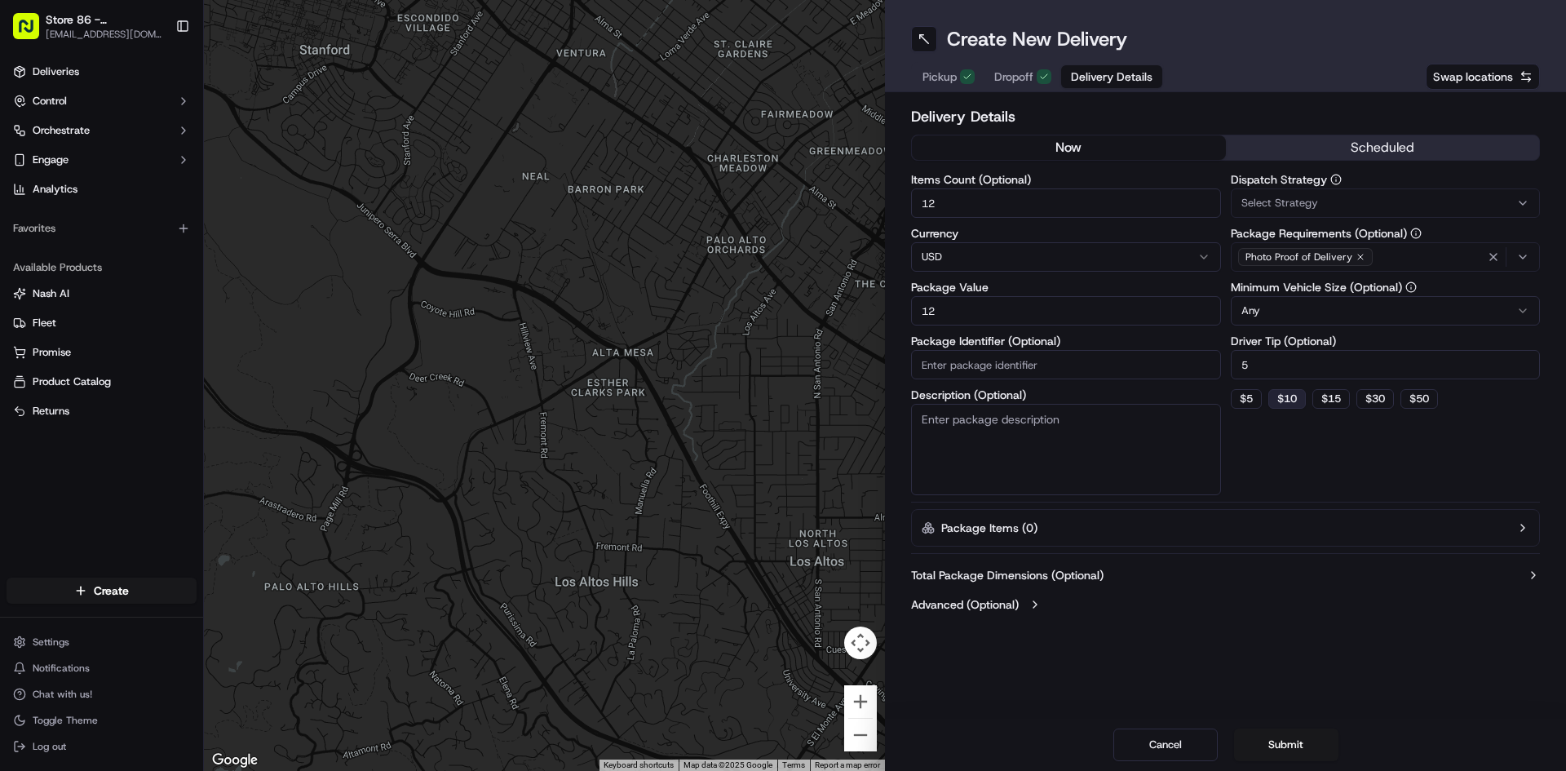
click at [1285, 401] on button "$ 10" at bounding box center [1287, 399] width 38 height 20
type input "10"
click at [1279, 742] on button "Submit" at bounding box center [1286, 744] width 104 height 33
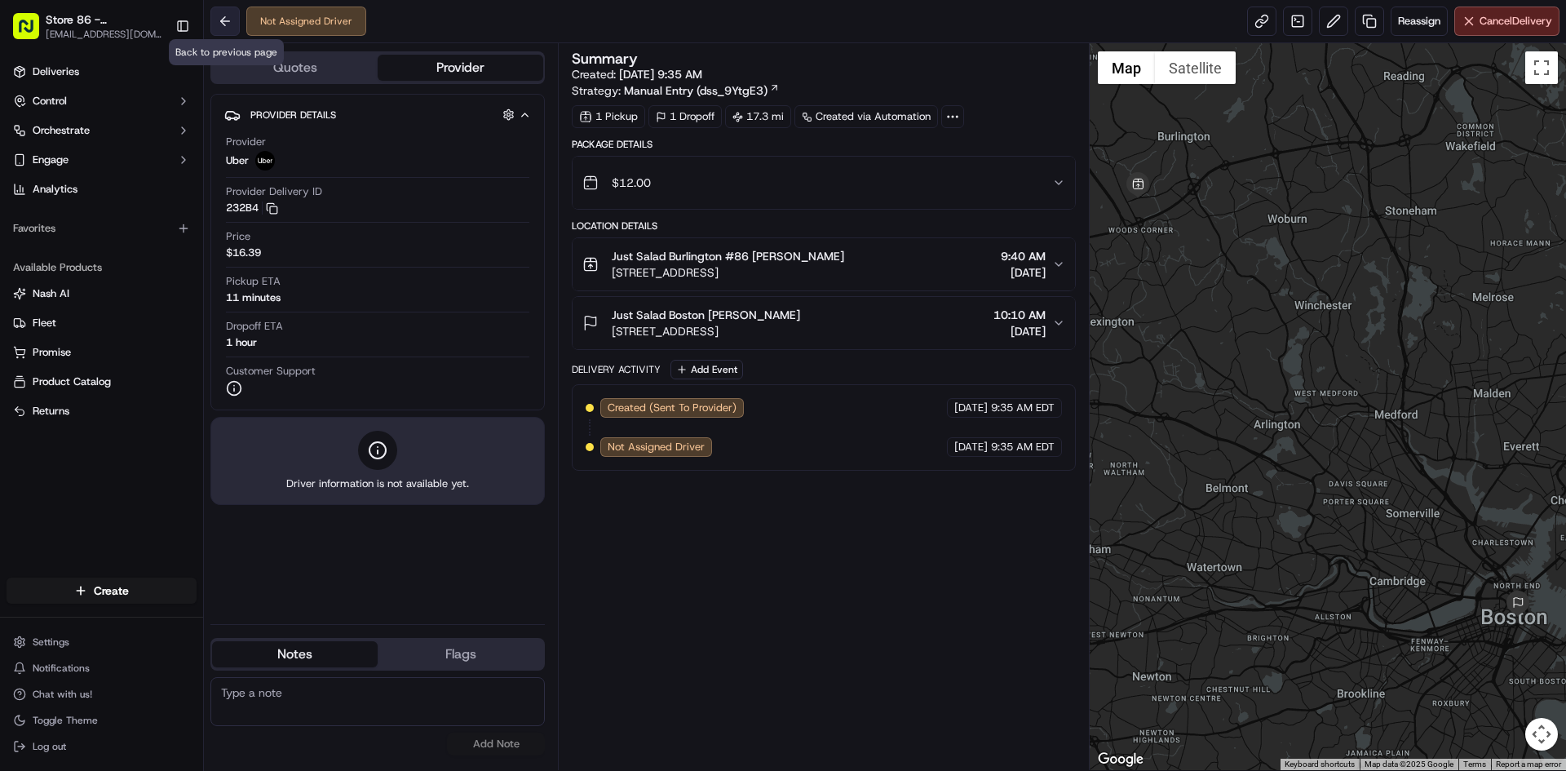
click at [238, 2] on div "Not Assigned Driver Reassign Cancel Delivery" at bounding box center [885, 21] width 1362 height 43
